Goal: Obtain resource: Download file/media

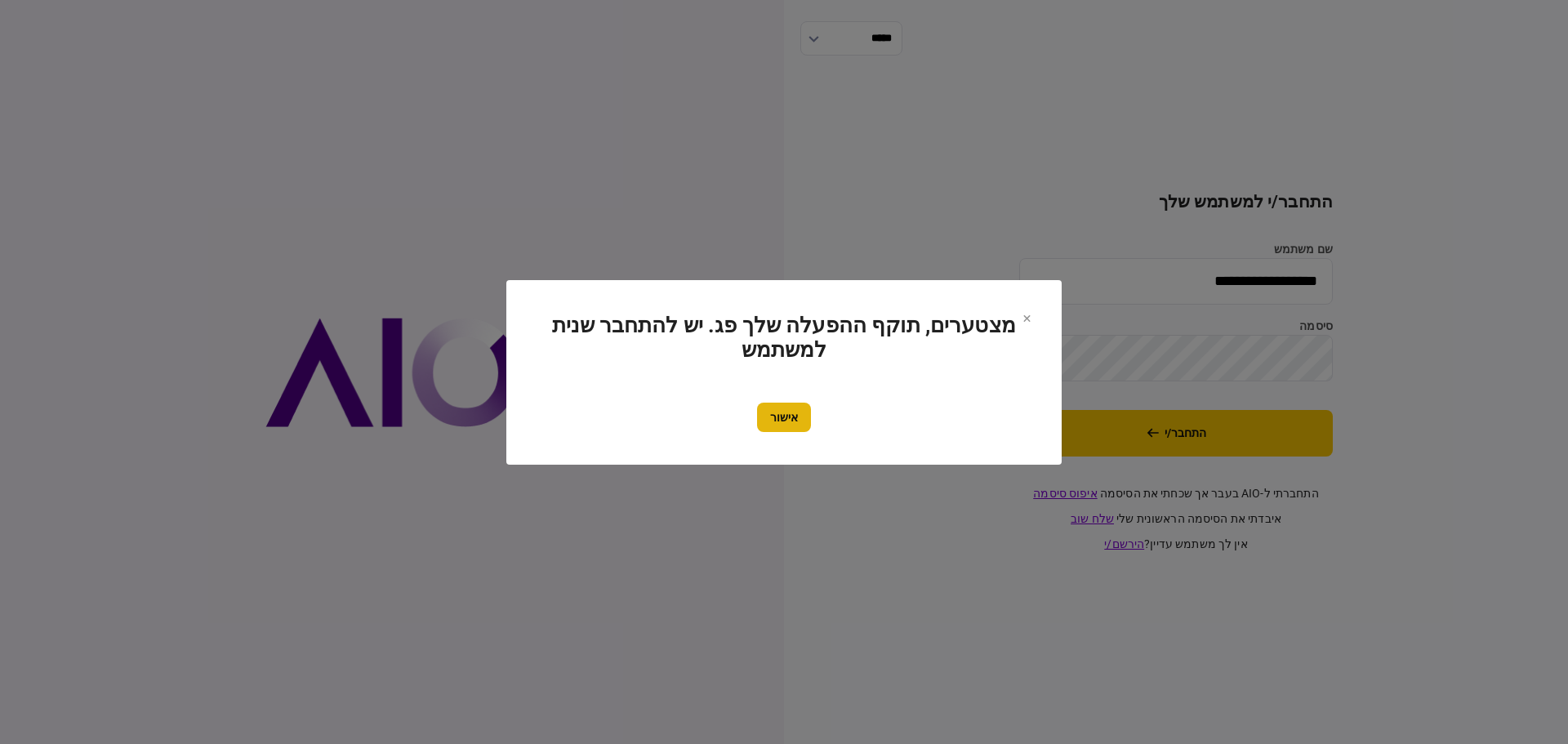
click at [799, 418] on button "אישור" at bounding box center [783, 417] width 54 height 29
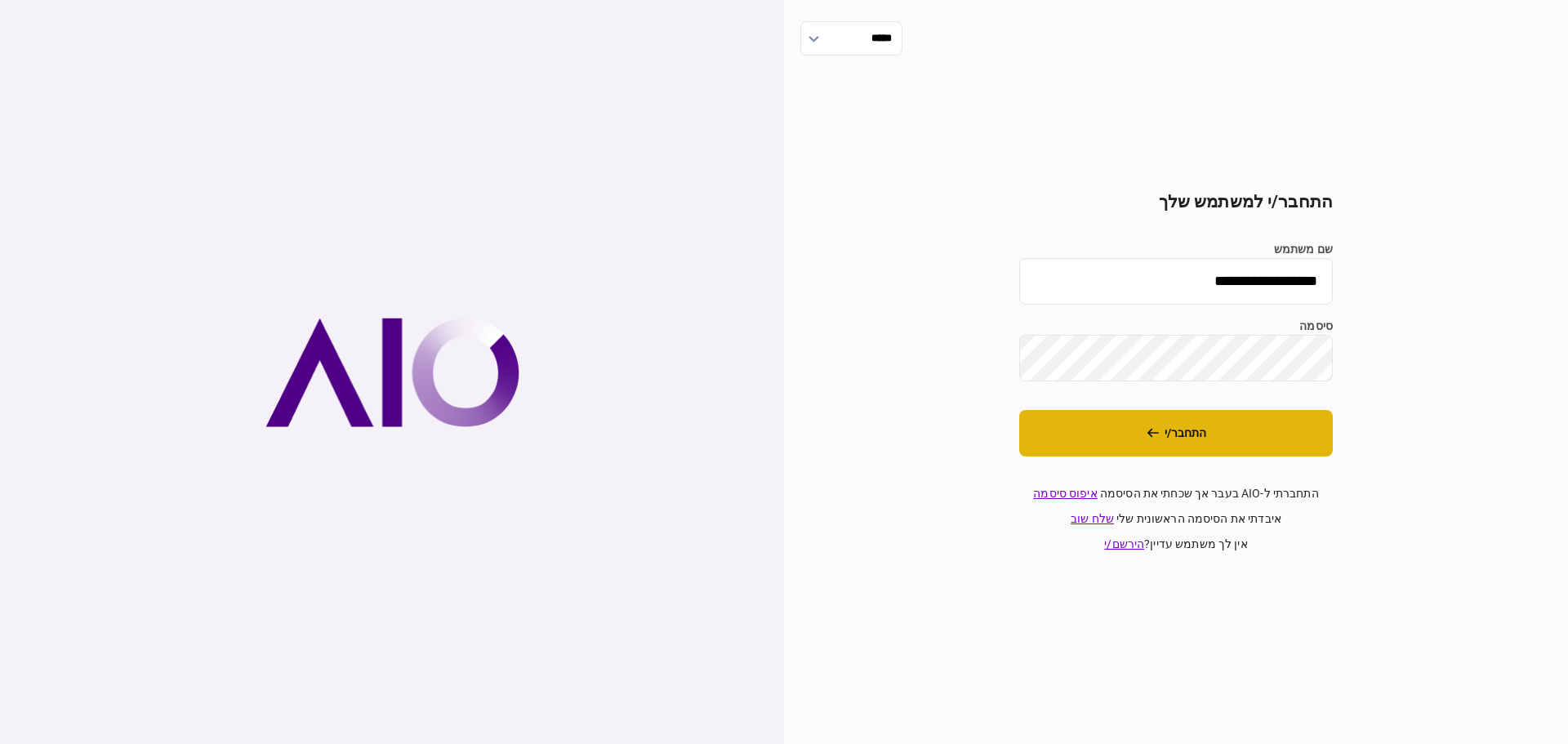
click at [1148, 427] on icon "התחבר/י" at bounding box center [1152, 433] width 12 height 11
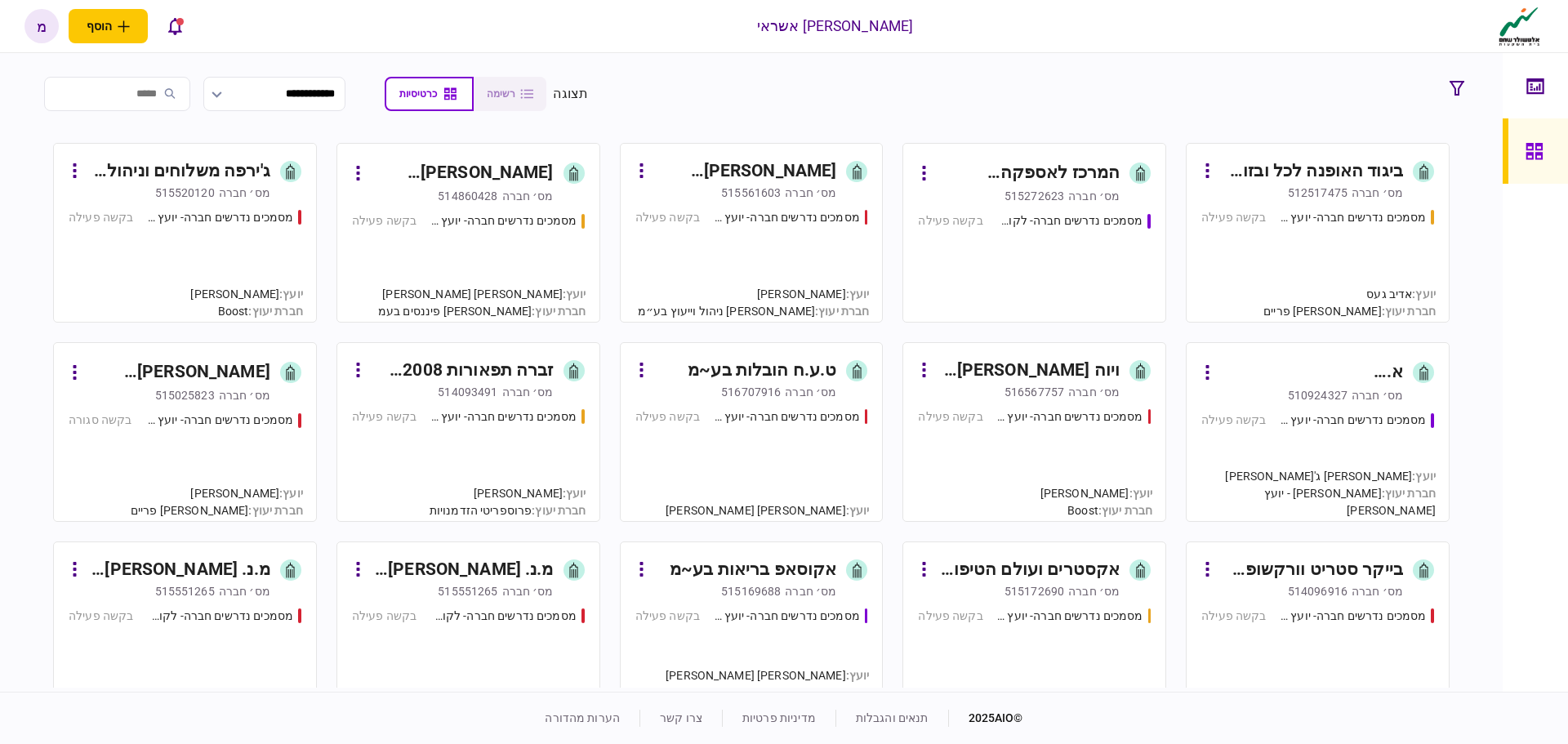
click at [1313, 283] on div "מסמכים נדרשים חברה- יועץ - תהליך חברה בקשה פעילה" at bounding box center [1318, 259] width 233 height 98
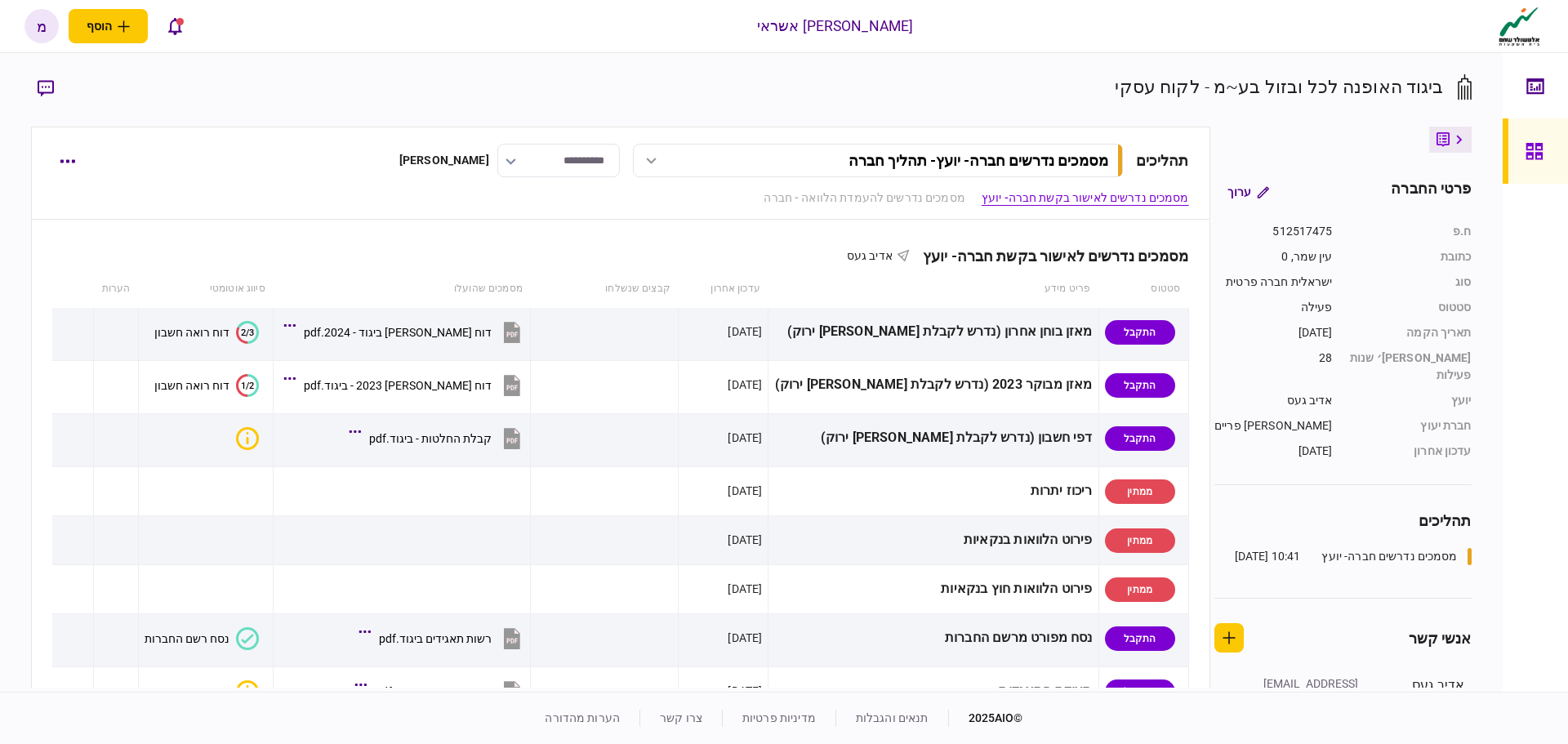
click at [190, 171] on div "**********" at bounding box center [639, 161] width 1099 height 33
click at [73, 258] on icon "button" at bounding box center [68, 256] width 16 height 4
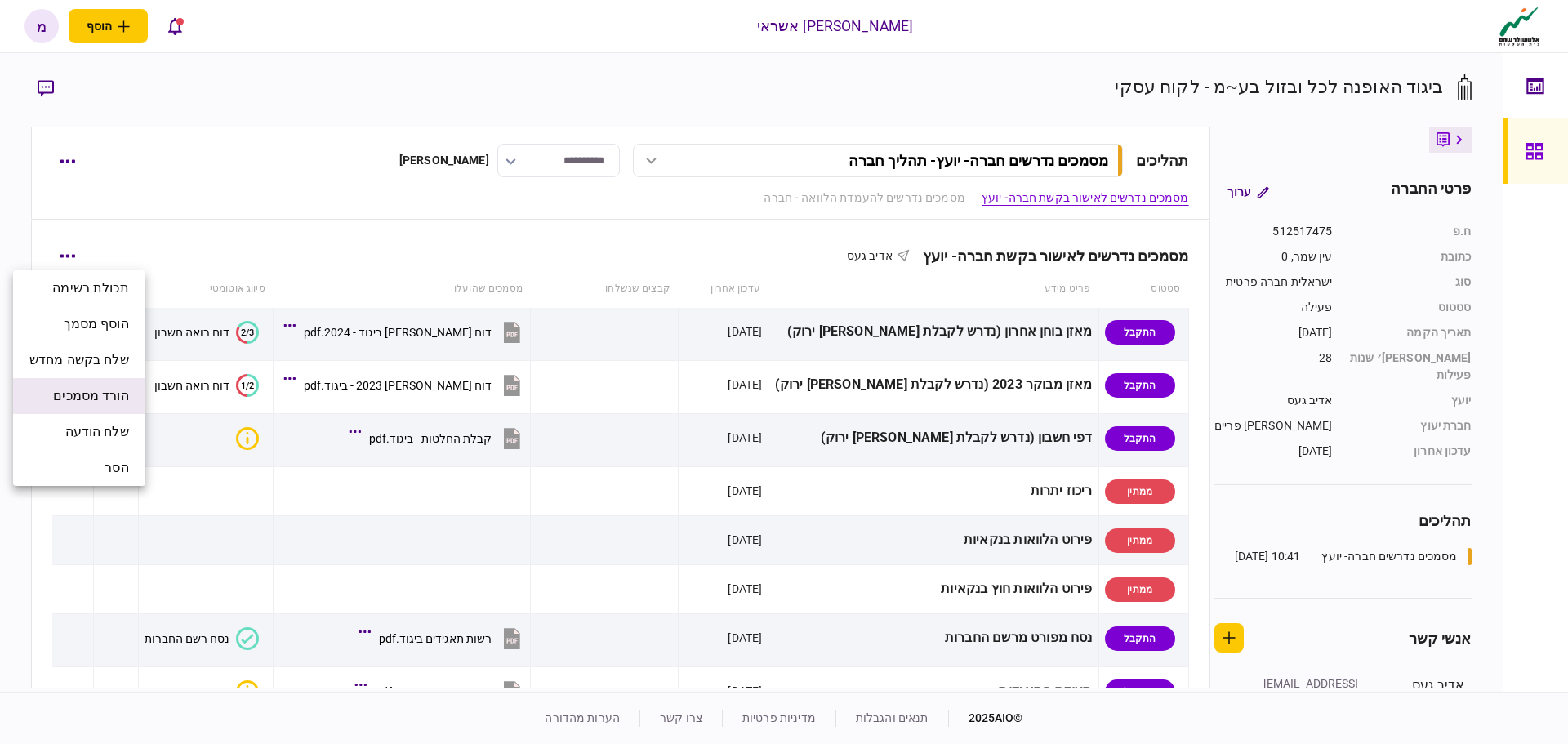
click at [108, 401] on span "הורד מסמכים" at bounding box center [90, 396] width 75 height 19
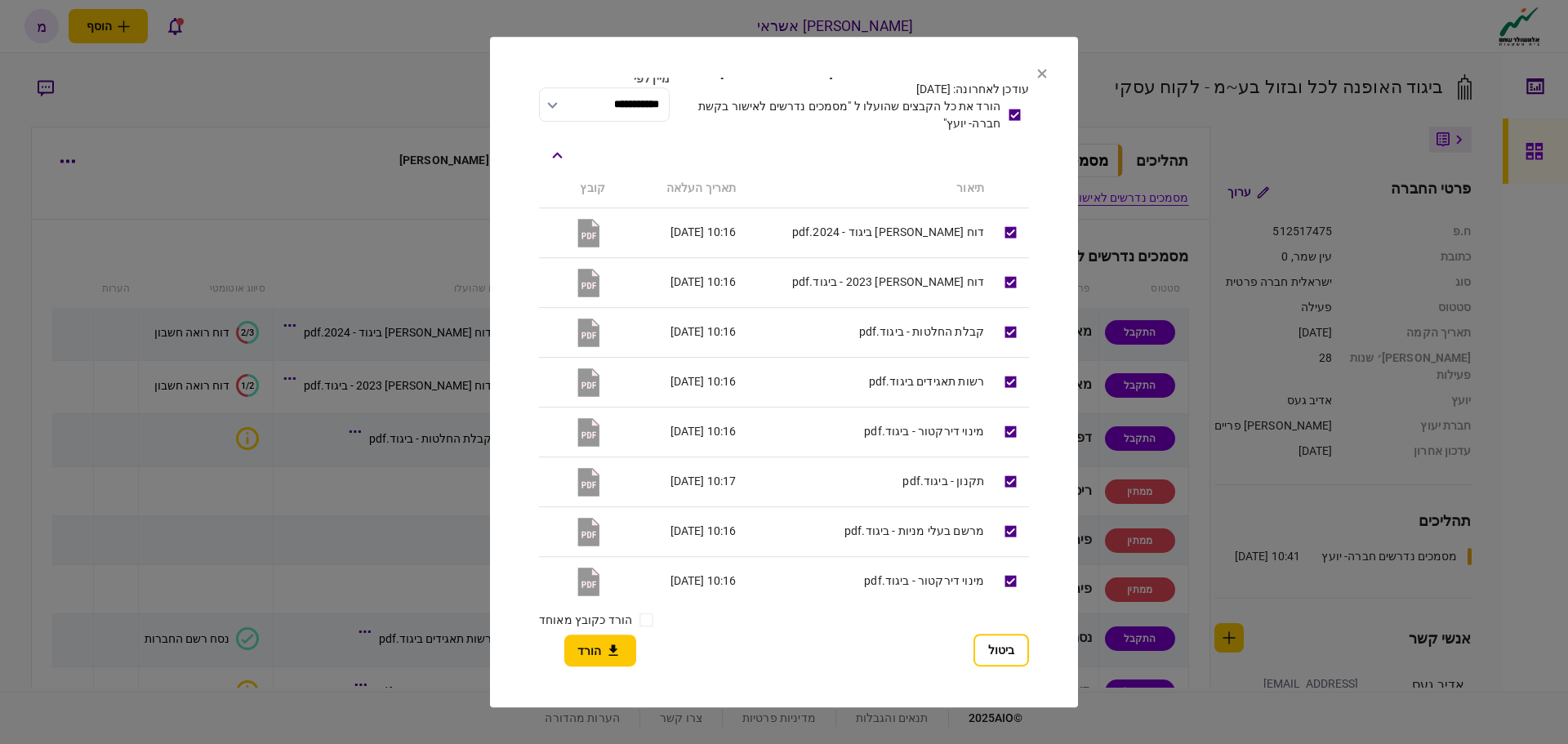
scroll to position [75, 0]
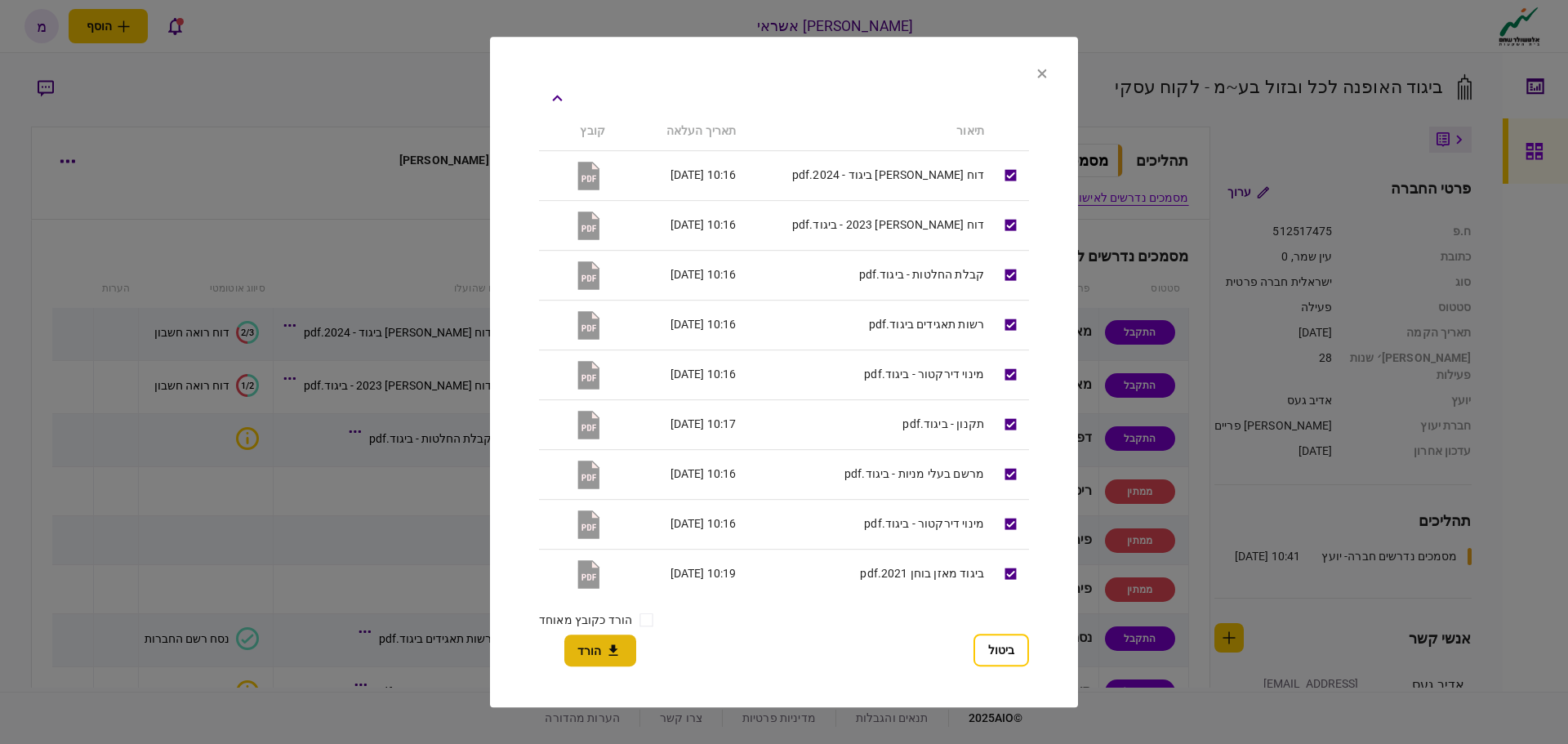
click at [605, 659] on icon "button" at bounding box center [613, 651] width 19 height 16
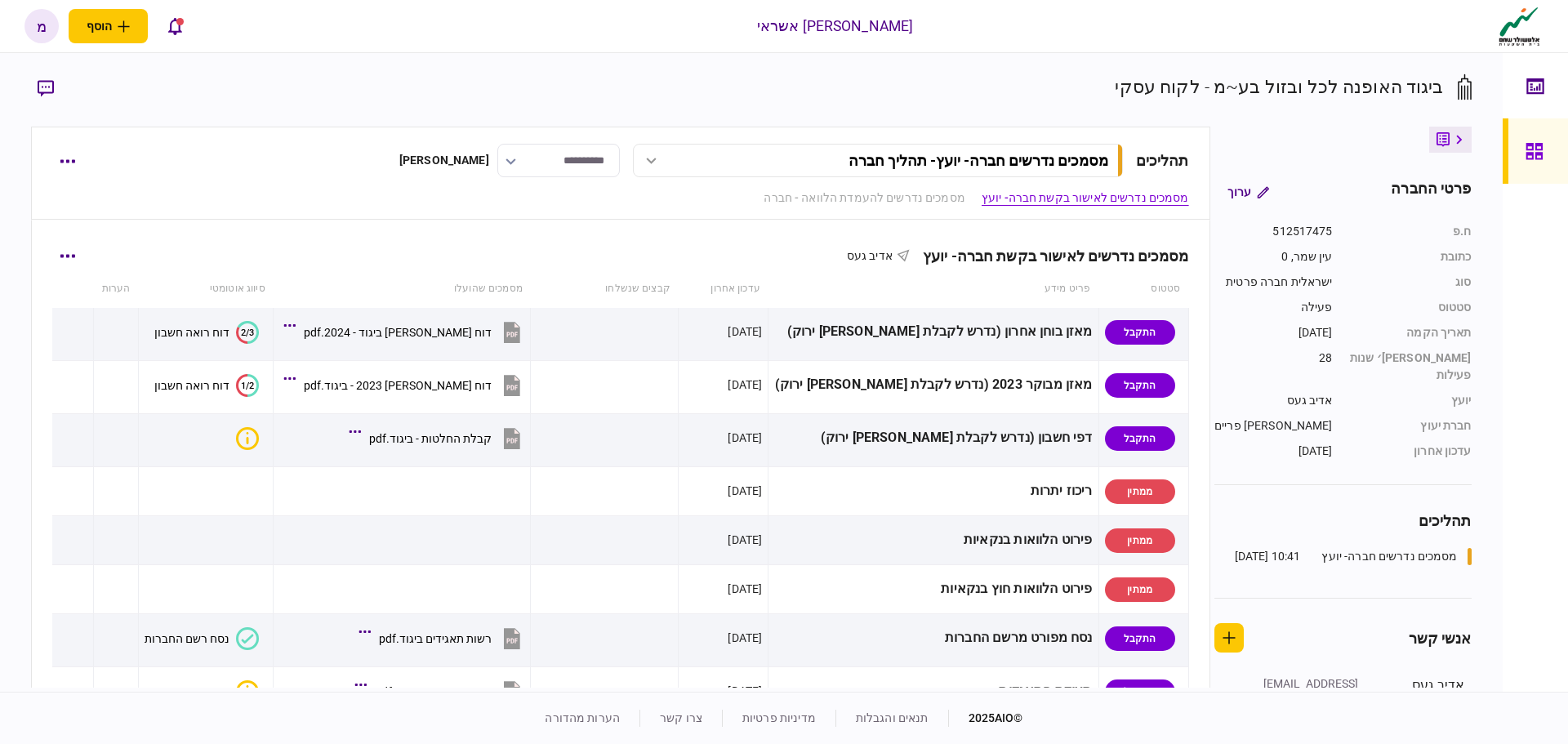
click at [557, 222] on div "מסמכים נדרשים לאישור בקשת חברה- יועץ [PERSON_NAME]" at bounding box center [620, 245] width 1136 height 50
click at [1537, 144] on icon at bounding box center [1534, 151] width 17 height 17
